Goal: Task Accomplishment & Management: Use online tool/utility

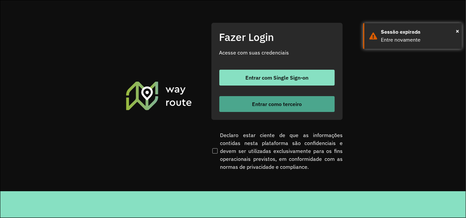
click at [276, 105] on span "Entrar como terceiro" at bounding box center [277, 103] width 50 height 5
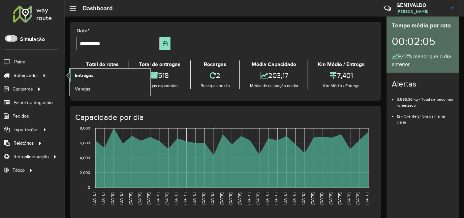
click at [73, 78] on link "Entregas" at bounding box center [110, 75] width 81 height 13
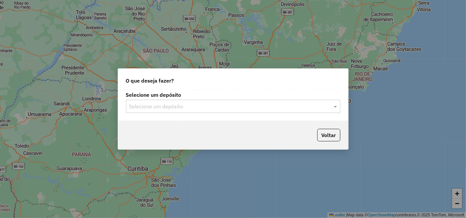
click at [188, 106] on input "text" at bounding box center [226, 107] width 195 height 8
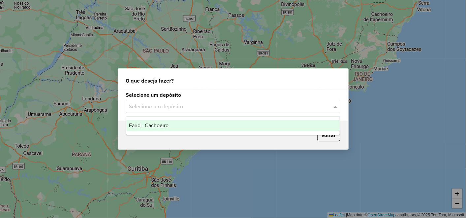
click at [177, 124] on div "Farid - Cachoeiro" at bounding box center [232, 125] width 213 height 11
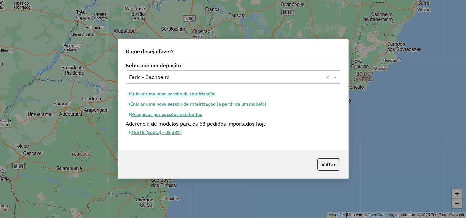
click at [159, 115] on button "Pesquisar por sessões existentes" at bounding box center [165, 114] width 79 height 10
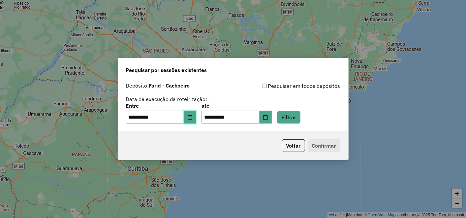
click at [196, 113] on button "Choose Date" at bounding box center [190, 116] width 13 height 13
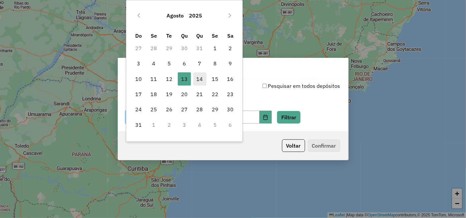
click at [198, 76] on span "14" at bounding box center [199, 78] width 13 height 13
type input "**********"
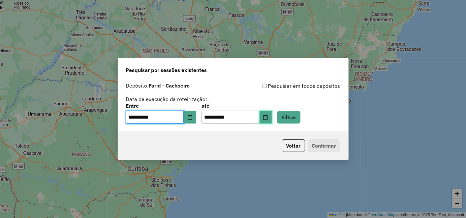
click at [268, 119] on icon "Choose Date" at bounding box center [265, 116] width 5 height 5
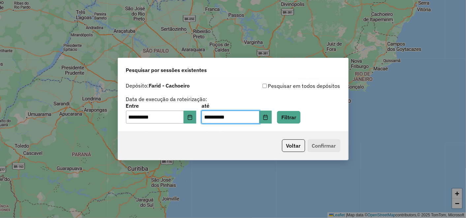
click at [167, 163] on div "**********" at bounding box center [233, 109] width 466 height 218
click at [300, 119] on button "Filtrar" at bounding box center [288, 117] width 23 height 13
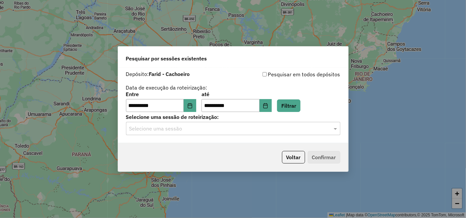
click at [205, 130] on input "text" at bounding box center [226, 129] width 195 height 8
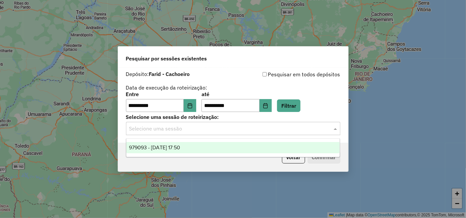
click at [191, 144] on div "979093 - 14/08/2025 17:50" at bounding box center [232, 147] width 213 height 11
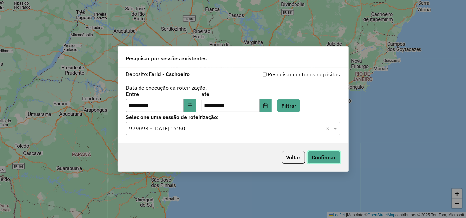
click at [326, 153] on button "Confirmar" at bounding box center [324, 157] width 33 height 13
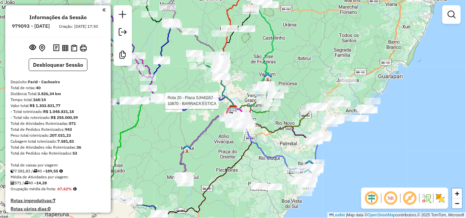
select select "**********"
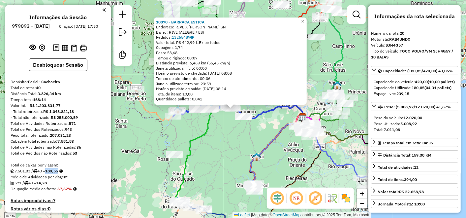
drag, startPoint x: 69, startPoint y: 178, endPoint x: 66, endPoint y: 175, distance: 4.0
click at [52, 174] on div "7.581,83 / 40 = 189,55" at bounding box center [58, 171] width 95 height 6
click at [54, 173] on strong "189,55" at bounding box center [51, 170] width 13 height 5
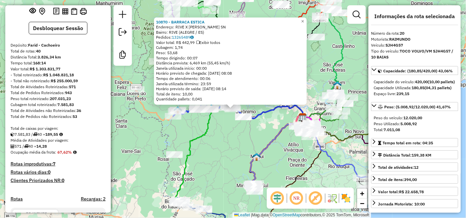
click at [242, 130] on div "10870 - BARRACA ESTICA Endereço: RIVE X [PERSON_NAME] SN Bairro: [GEOGRAPHIC_DA…" at bounding box center [233, 109] width 466 height 218
